Goal: Information Seeking & Learning: Learn about a topic

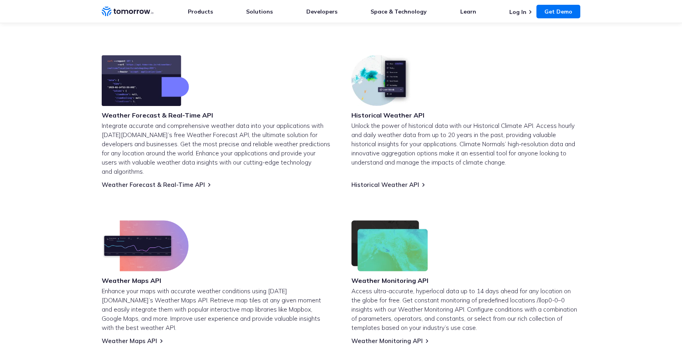
scroll to position [310, 0]
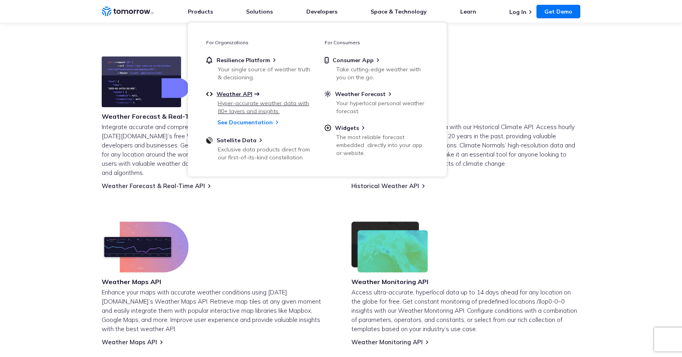
click at [242, 93] on span "Weather API" at bounding box center [235, 94] width 36 height 7
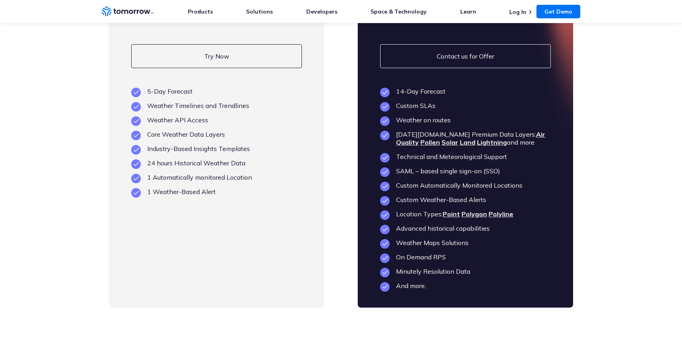
scroll to position [1920, 0]
